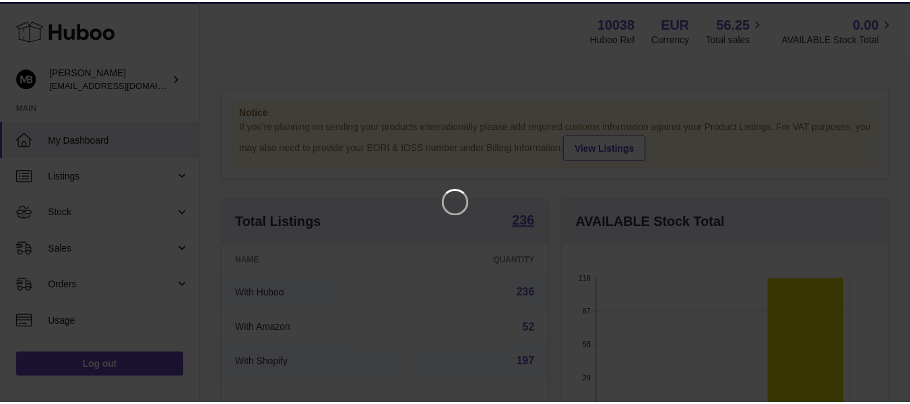
scroll to position [210, 329]
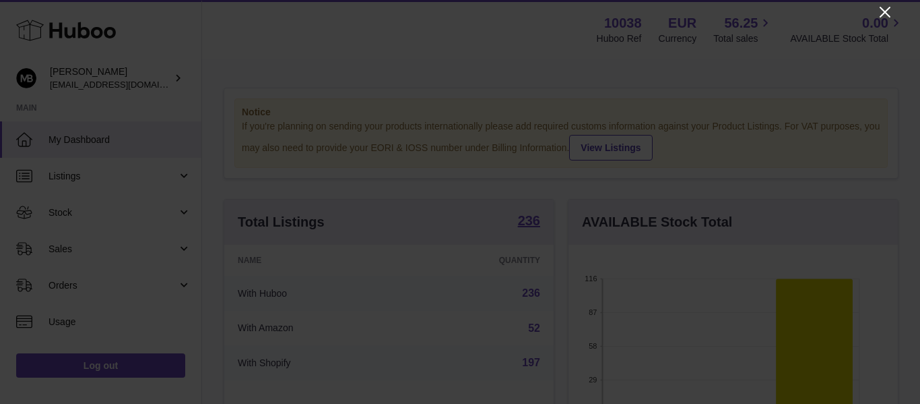
click at [889, 14] on icon "Close" at bounding box center [885, 12] width 16 height 16
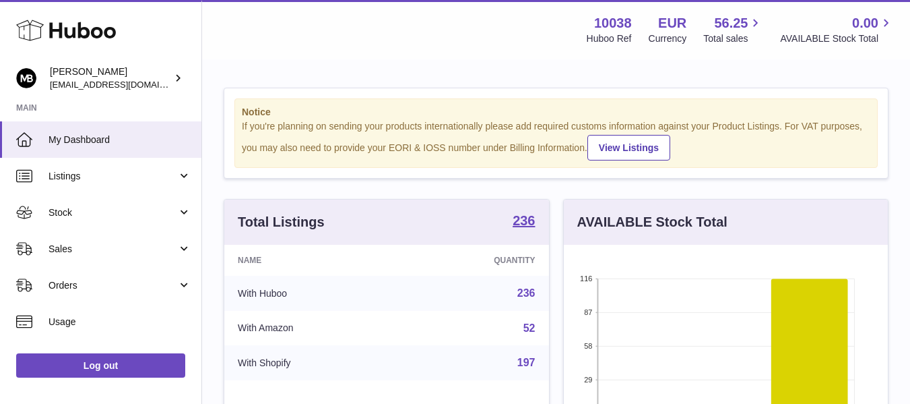
scroll to position [673469, 673354]
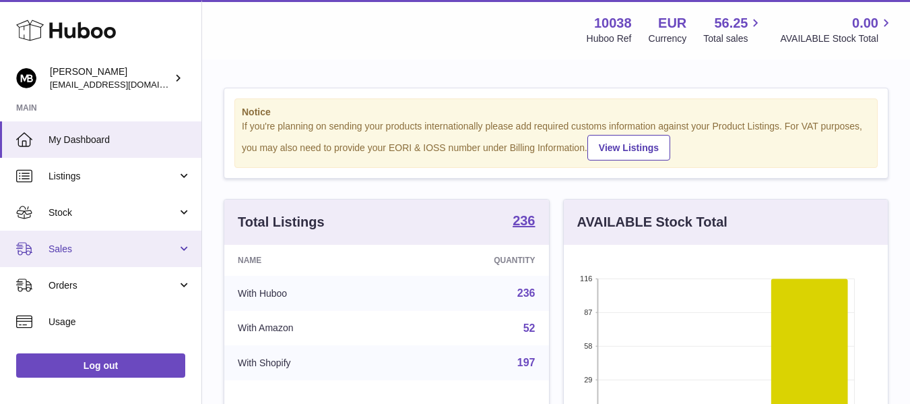
click at [96, 248] on span "Sales" at bounding box center [113, 249] width 129 height 13
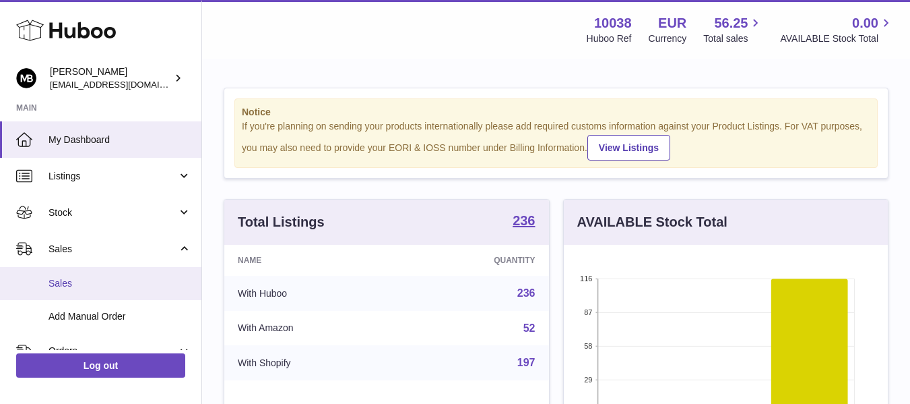
click at [68, 289] on span "Sales" at bounding box center [120, 283] width 143 height 13
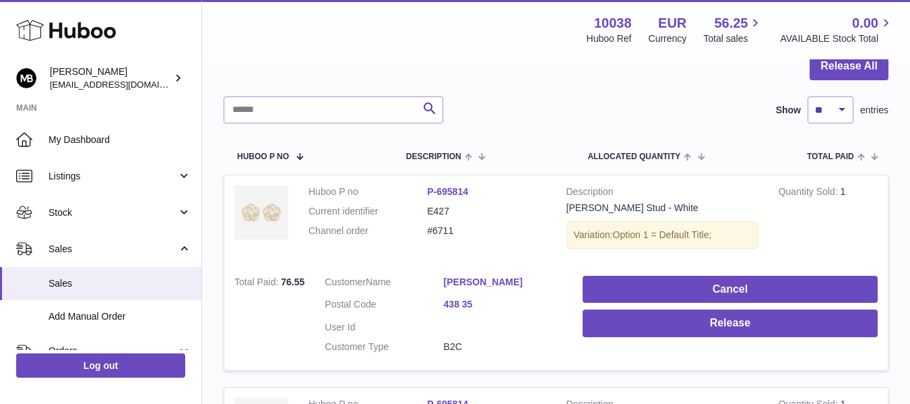
scroll to position [224, 0]
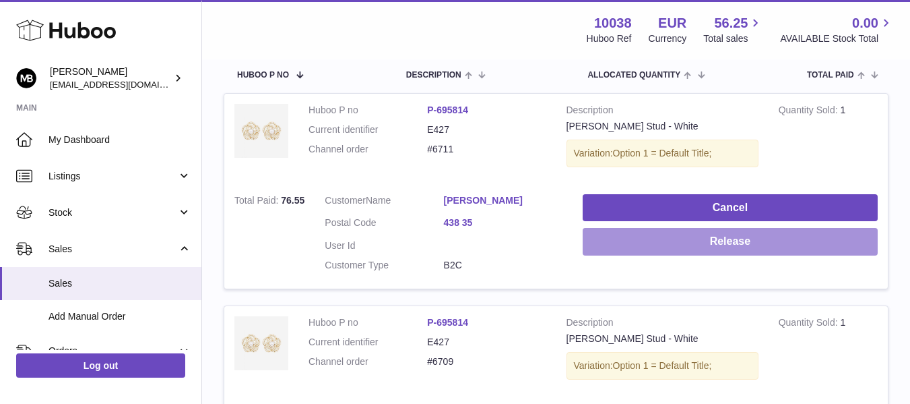
click at [644, 232] on button "Release" at bounding box center [730, 242] width 295 height 28
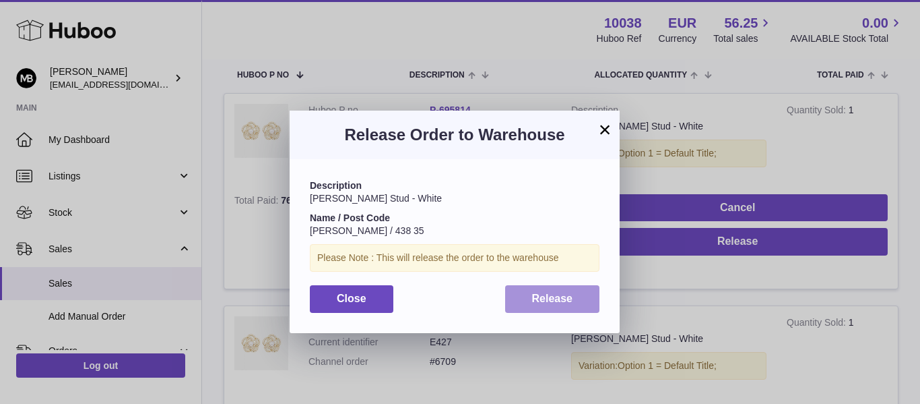
click at [546, 297] on span "Release" at bounding box center [552, 297] width 41 height 11
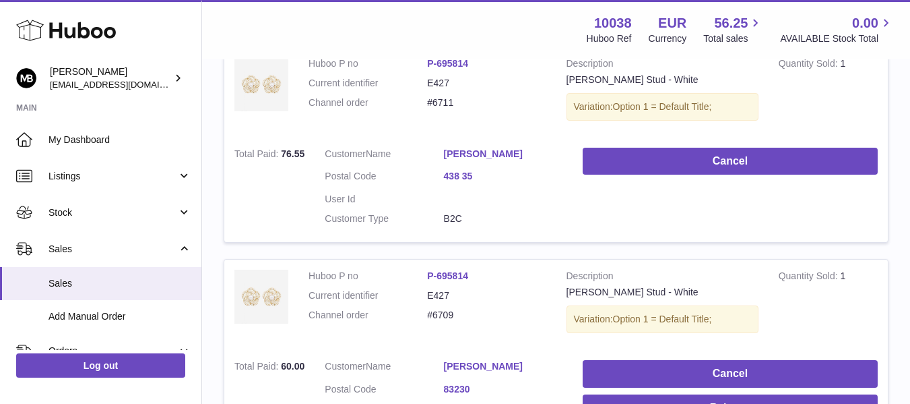
scroll to position [337, 0]
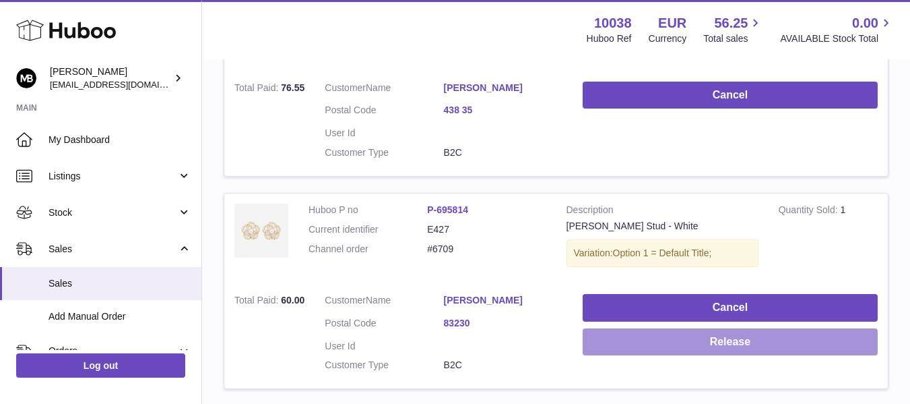
click at [806, 329] on button "Release" at bounding box center [730, 342] width 295 height 28
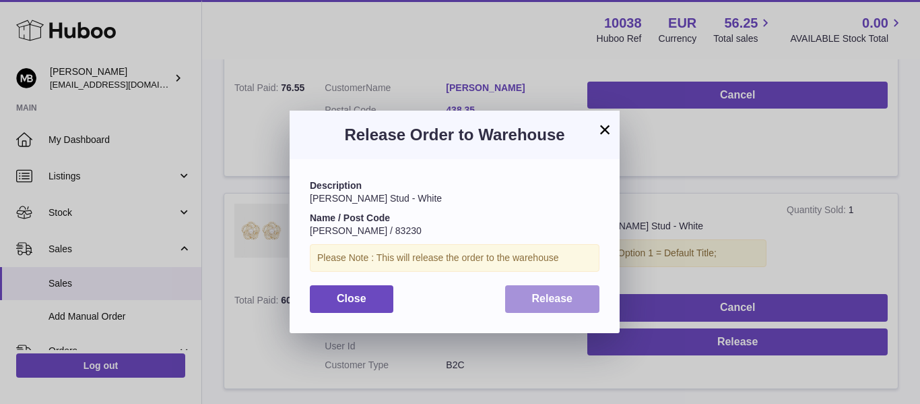
click at [552, 296] on span "Release" at bounding box center [552, 297] width 41 height 11
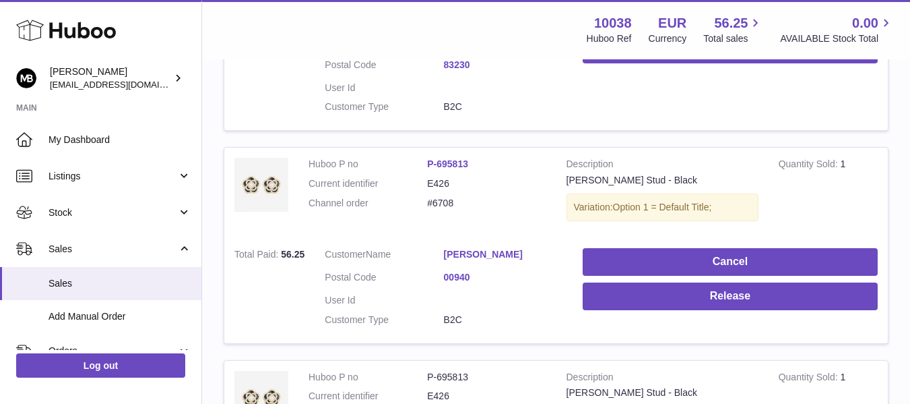
scroll to position [674, 0]
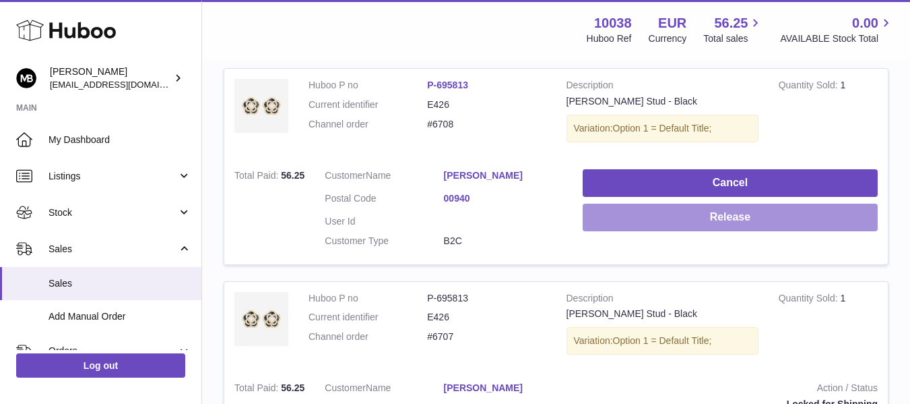
click at [632, 218] on button "Release" at bounding box center [730, 217] width 295 height 28
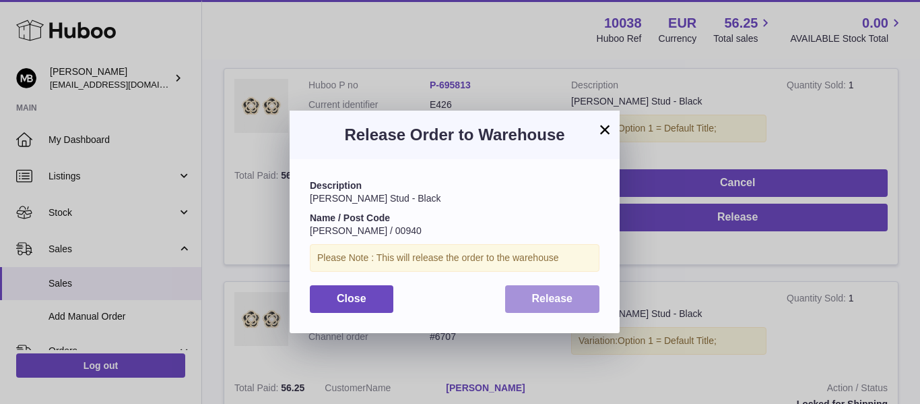
click at [548, 307] on button "Release" at bounding box center [552, 299] width 95 height 28
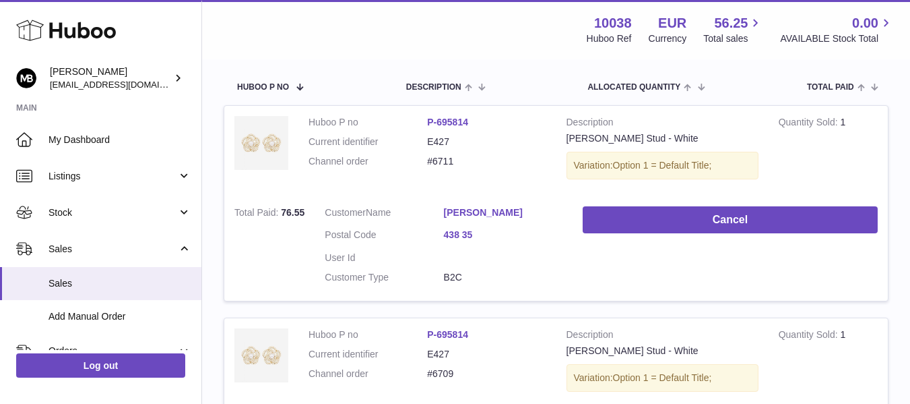
scroll to position [224, 0]
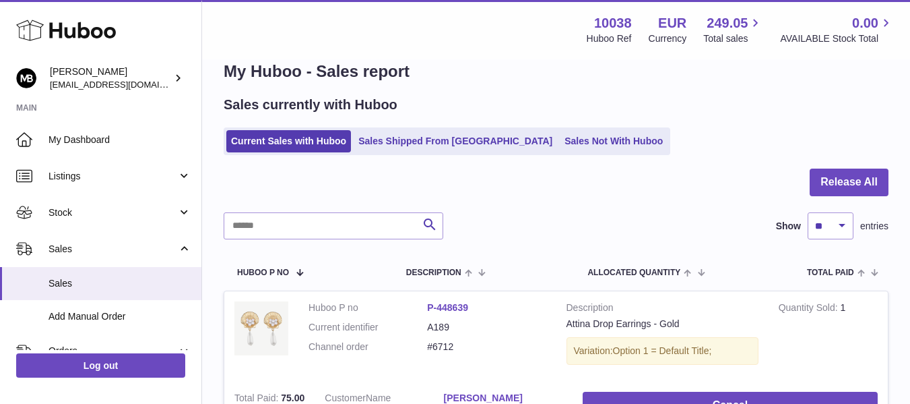
scroll to position [1, 0]
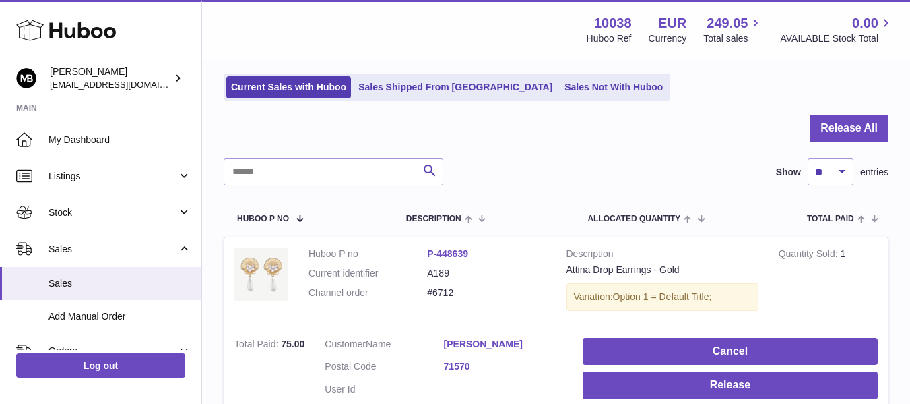
click at [579, 161] on div "Search Show ** ** ** *** entries" at bounding box center [556, 171] width 665 height 27
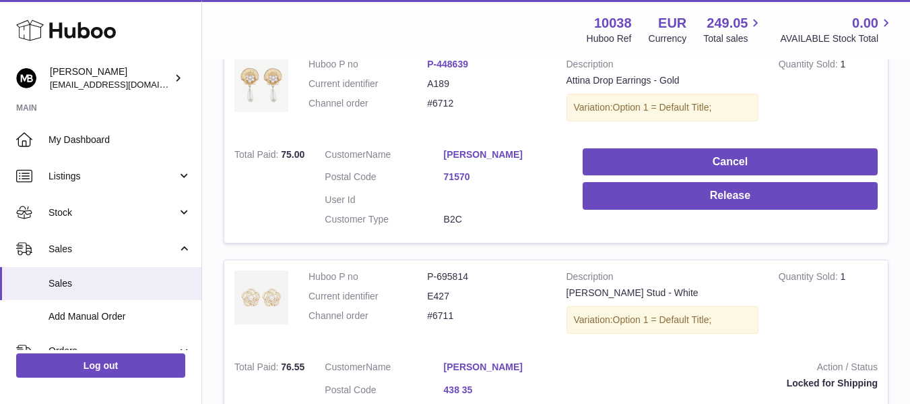
scroll to position [238, 0]
